Goal: Check status: Verify the current state of an ongoing process or item

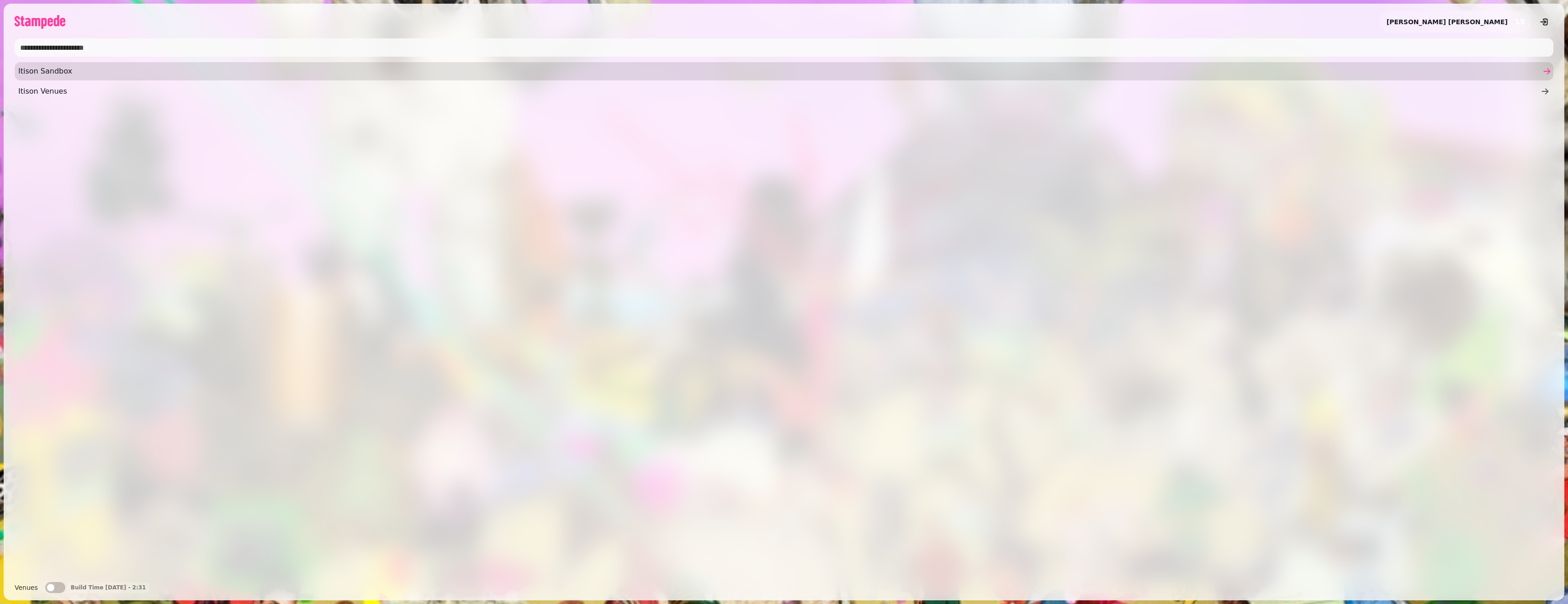
click at [26, 70] on span "Itison Sandbox" at bounding box center [779, 71] width 1523 height 11
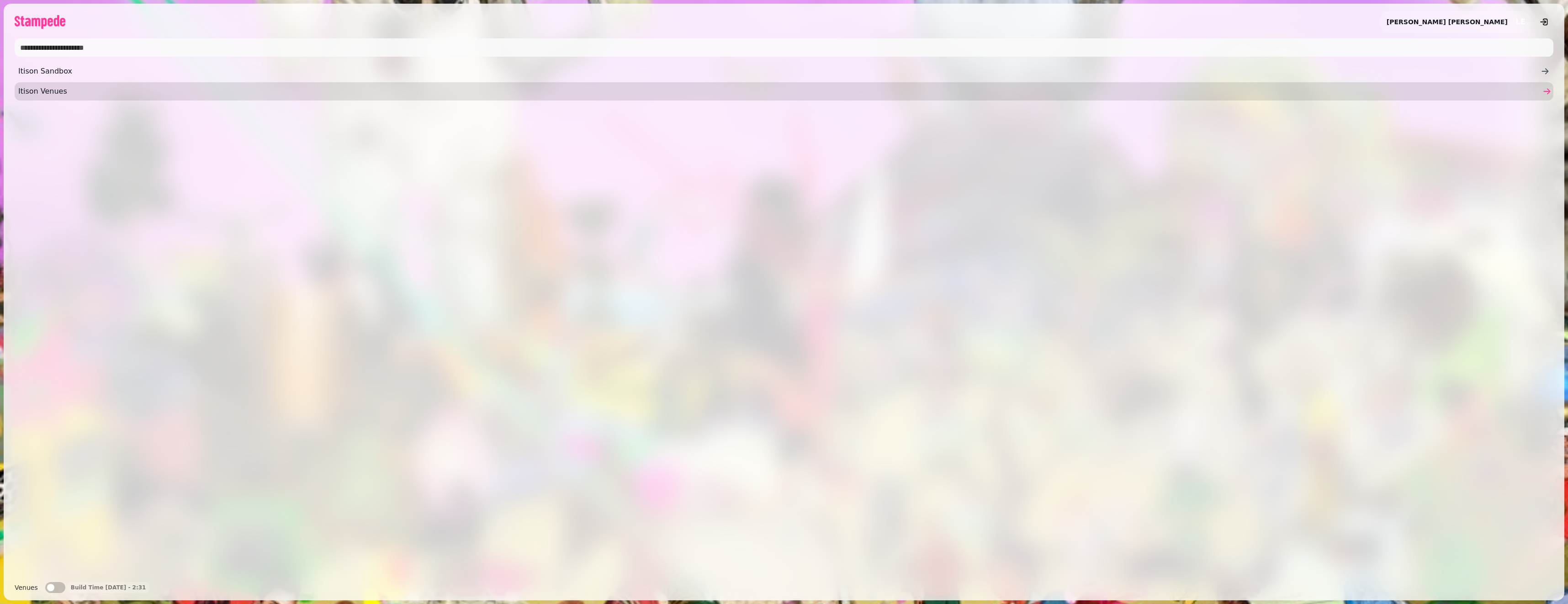
click at [65, 89] on span "Itison Venues" at bounding box center [779, 91] width 1523 height 11
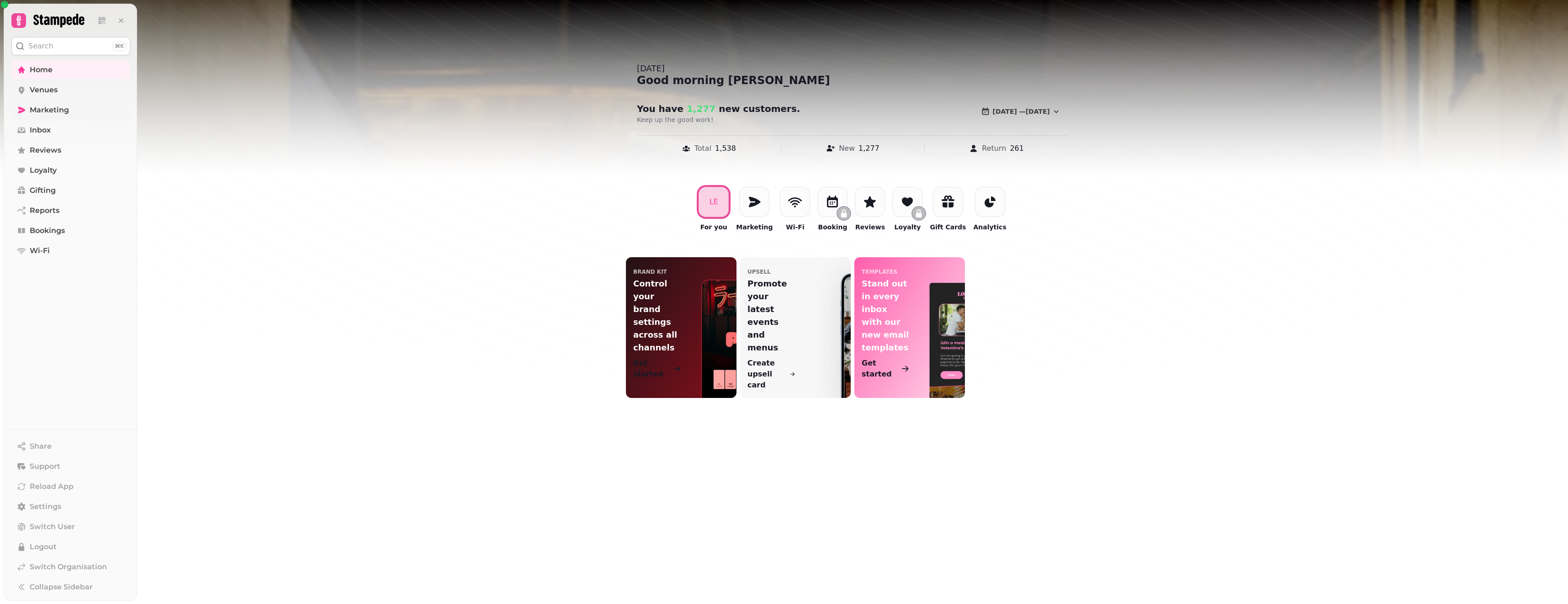
click at [60, 109] on span "Marketing" at bounding box center [49, 109] width 39 height 11
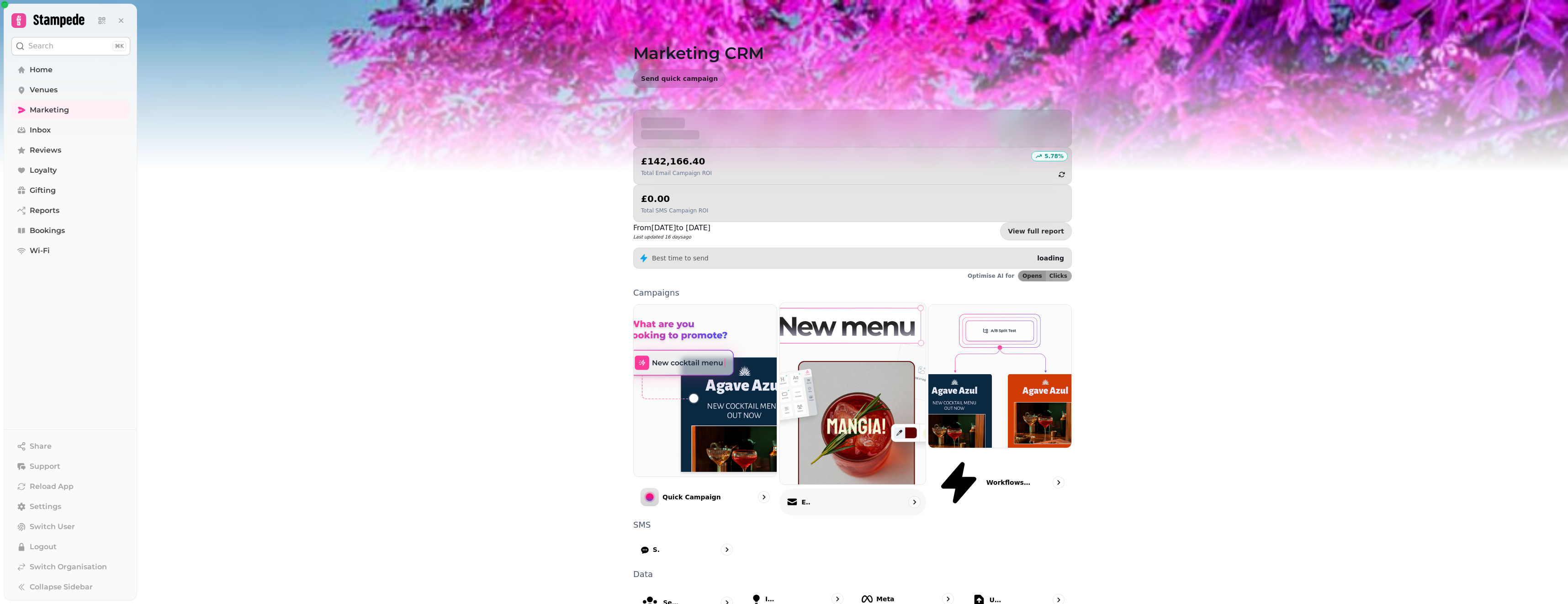
click at [820, 489] on div "Email" at bounding box center [853, 502] width 146 height 27
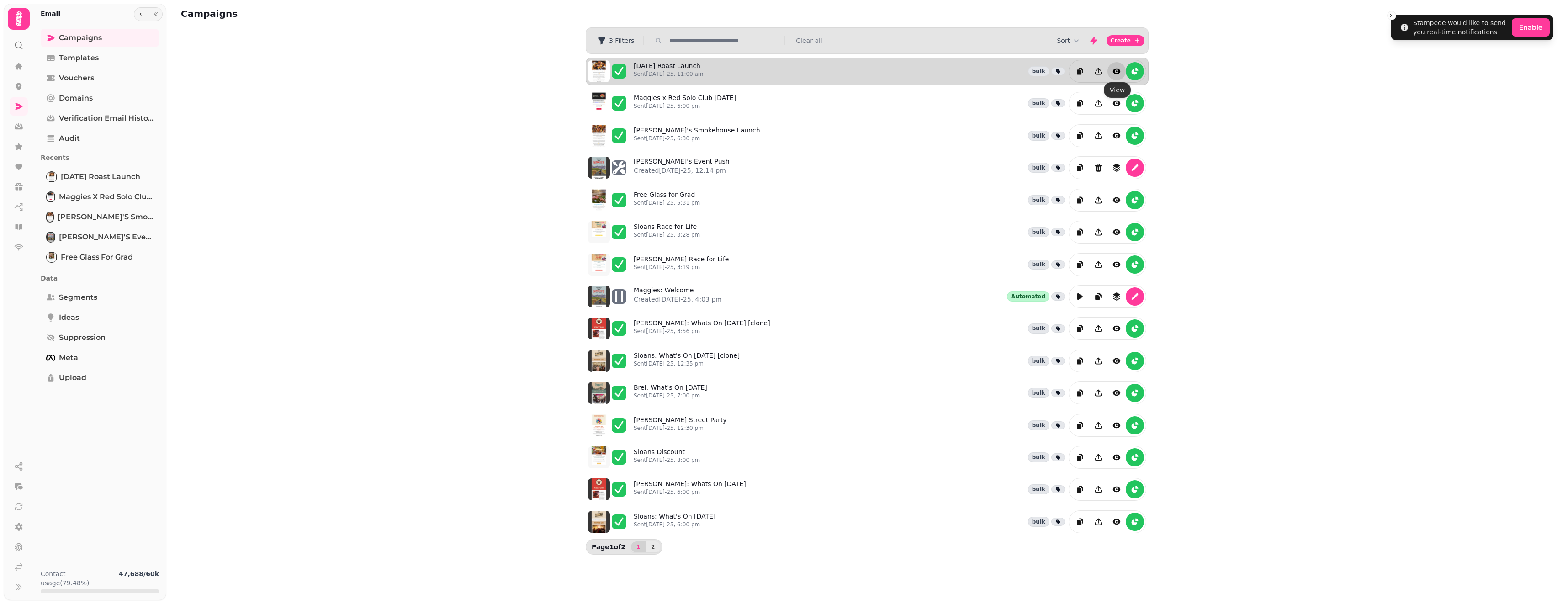
click at [1113, 72] on icon "view" at bounding box center [1116, 71] width 9 height 9
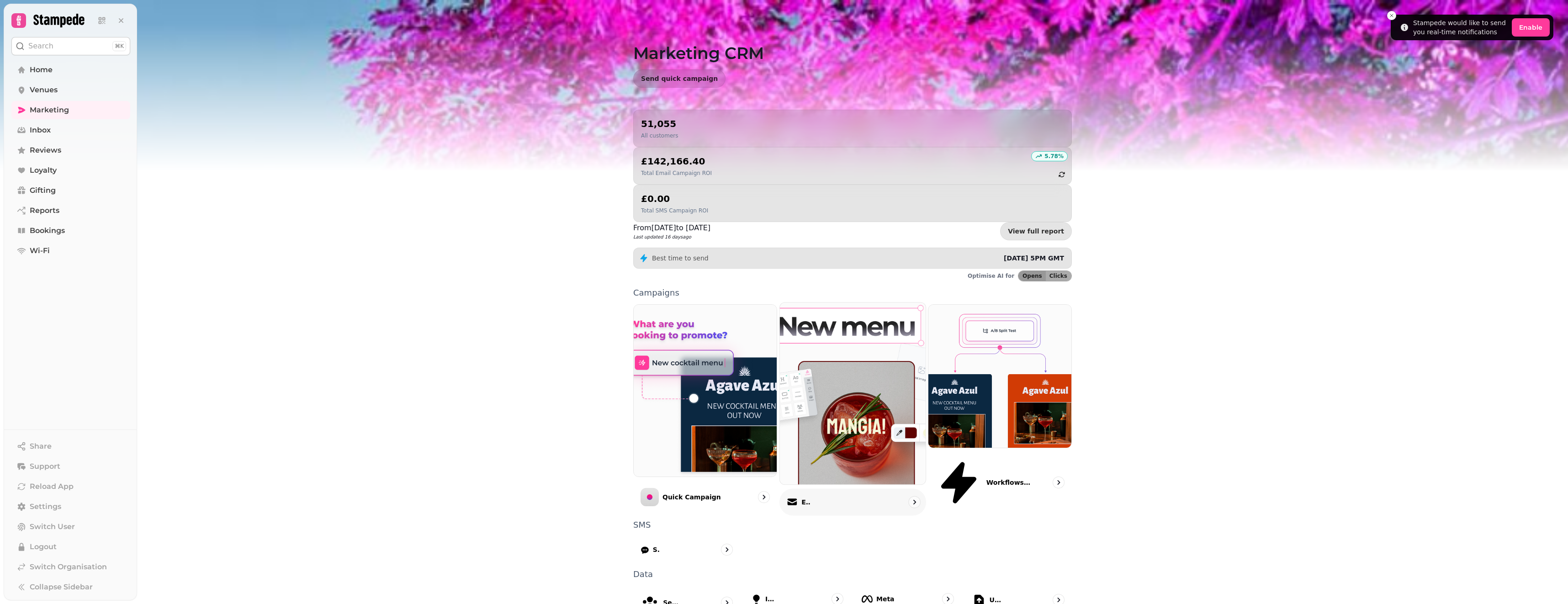
click at [843, 489] on div "Email" at bounding box center [853, 502] width 146 height 27
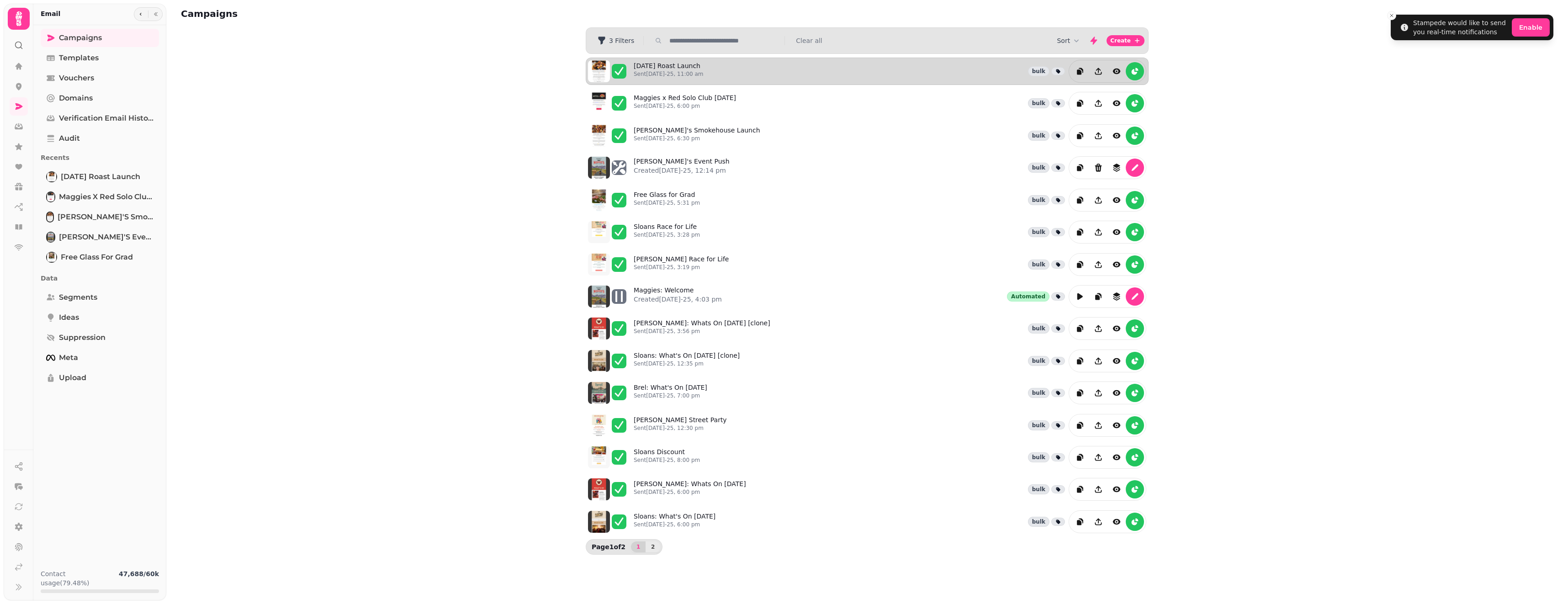
click at [730, 70] on div "[DATE] Roast Launch Sent [DATE]-25, 11:00 am bulk" at bounding box center [890, 71] width 512 height 23
click at [670, 64] on link "[DATE] Roast Launch Sent [DATE]-25, 11:00 am" at bounding box center [669, 71] width 70 height 20
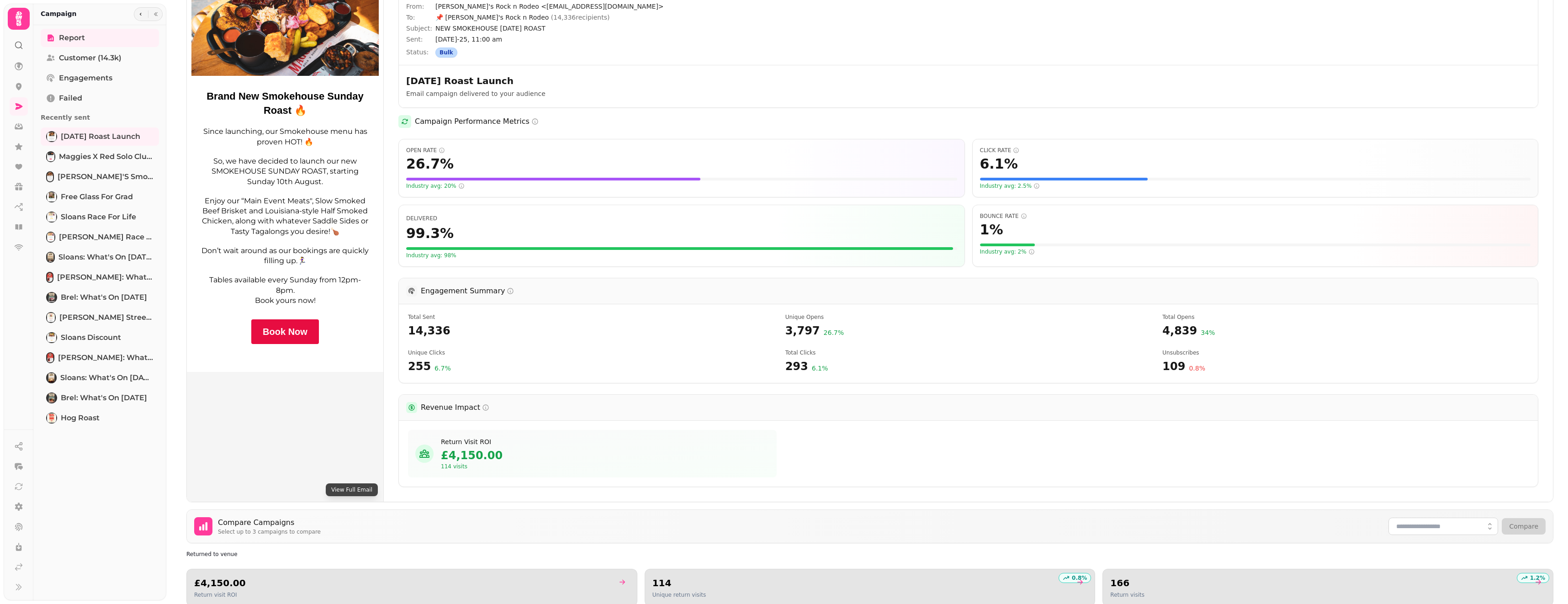
scroll to position [183, 0]
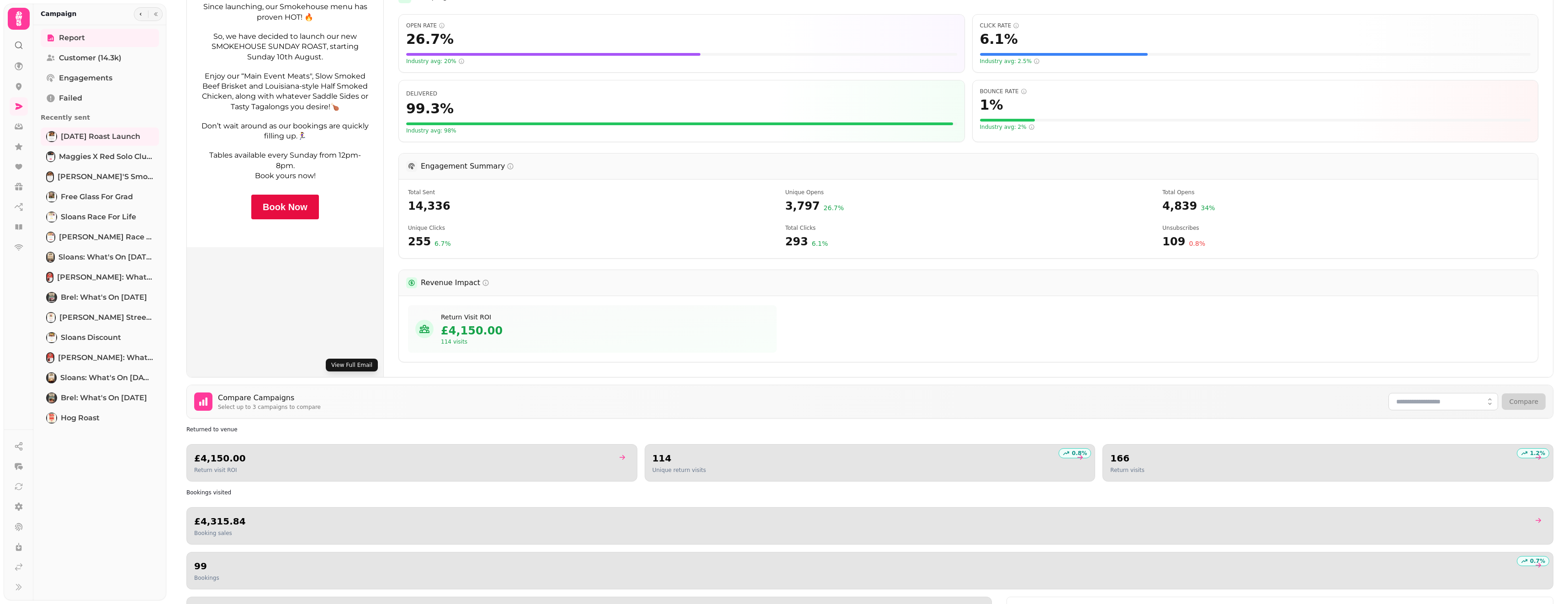
click at [352, 362] on button "View Full Email" at bounding box center [351, 365] width 52 height 13
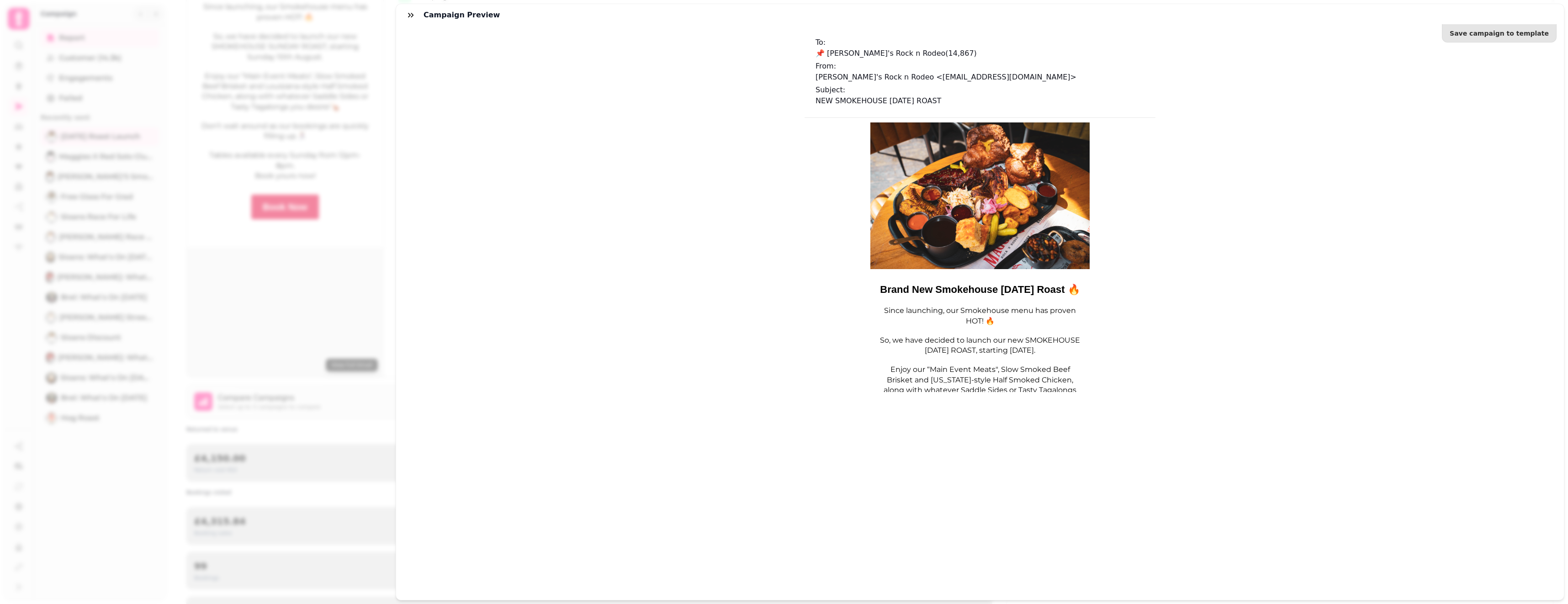
click at [527, 290] on div "Save campaign to template To: 📌 Maggie's Rock n Rodeo ( 14,867 ) From: Maggie's…" at bounding box center [980, 313] width 1168 height 574
drag, startPoint x: 376, startPoint y: 36, endPoint x: 399, endPoint y: 24, distance: 25.9
click at [376, 35] on div "Campaign preview Save campaign to template To: 📌 Maggie's Rock n Rodeo ( 14,867…" at bounding box center [784, 309] width 1568 height 589
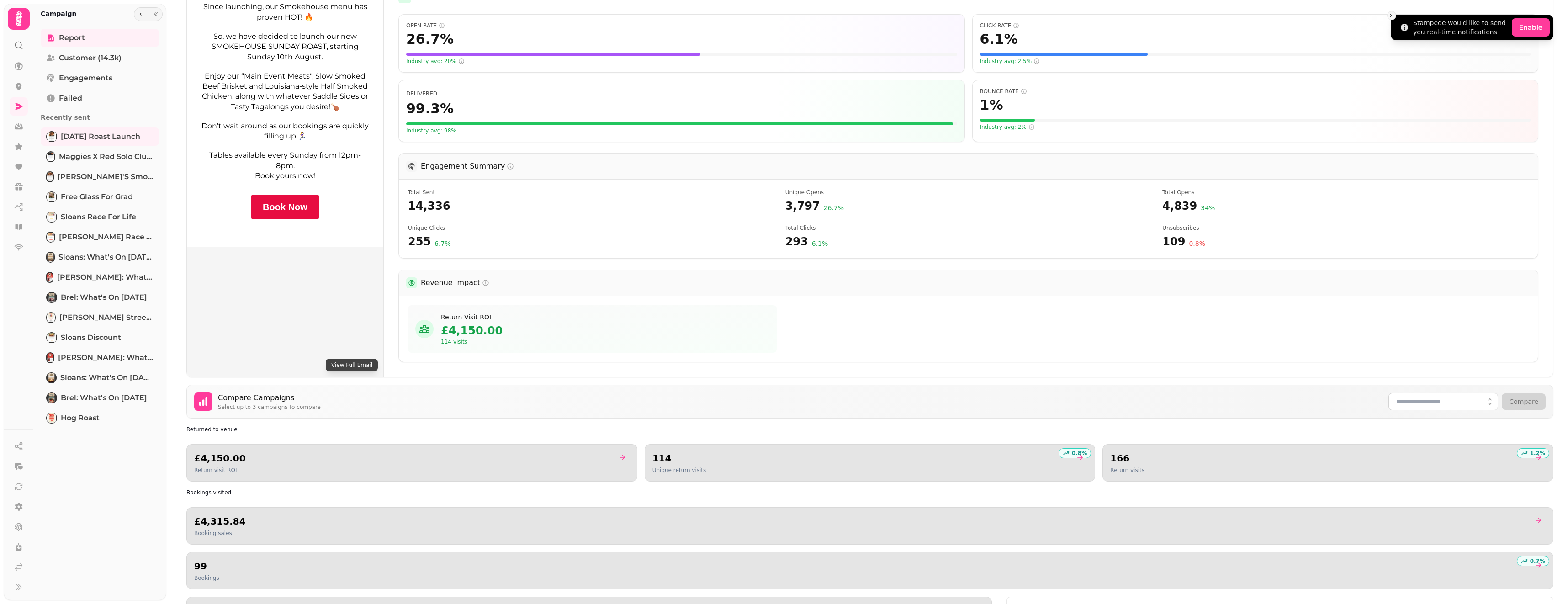
click at [1393, 14] on icon "Close toast" at bounding box center [1392, 16] width 6 height 6
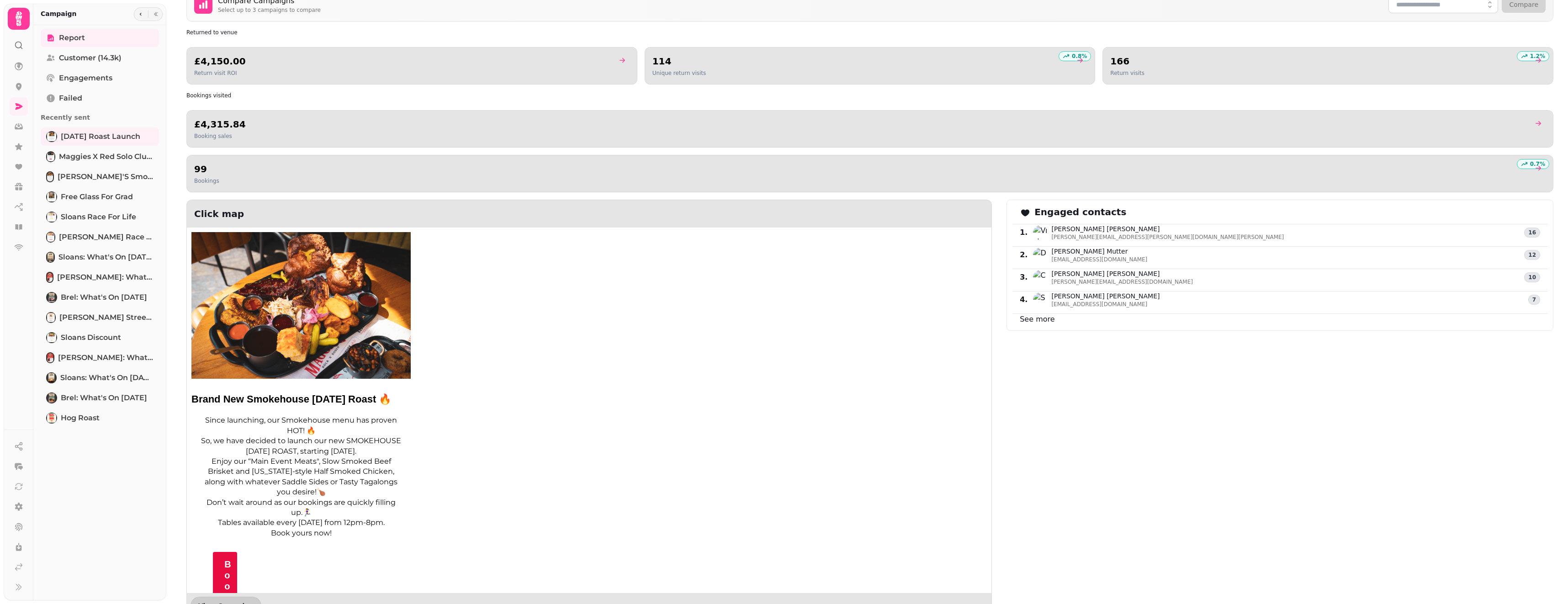
scroll to position [524, 0]
